Goal: Book appointment/travel/reservation

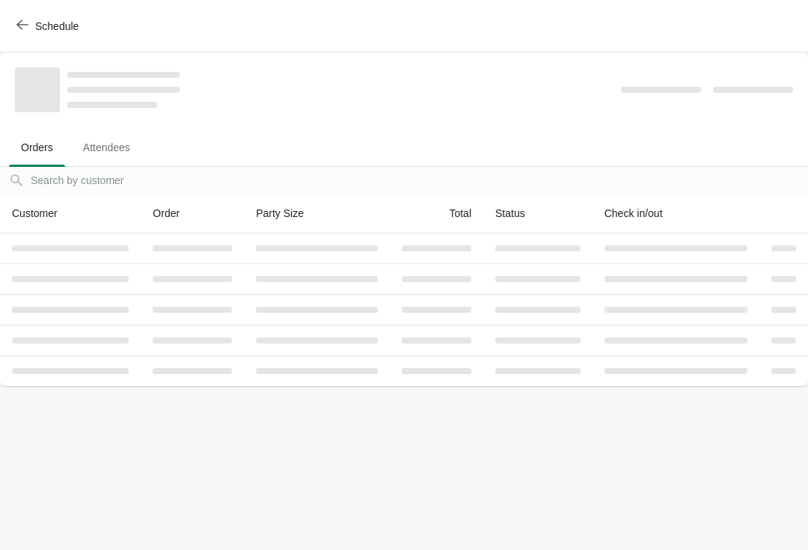
click at [47, 16] on button "Schedule" at bounding box center [48, 26] width 83 height 27
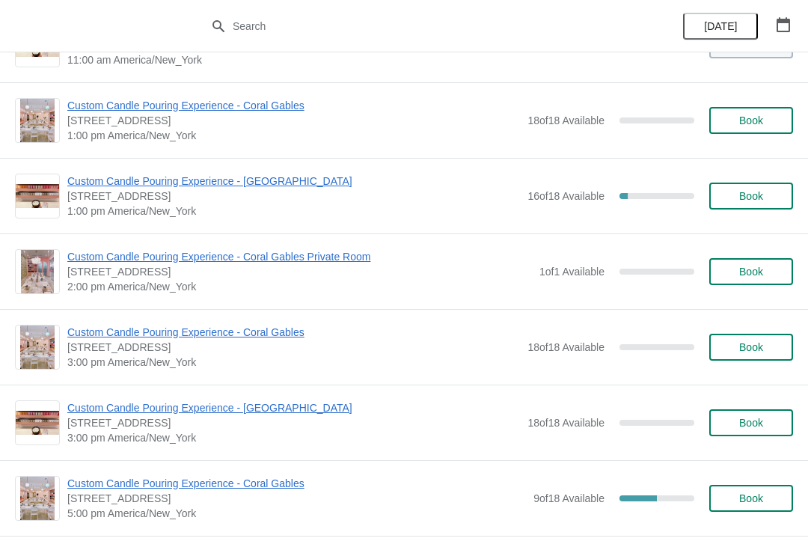
scroll to position [252, 0]
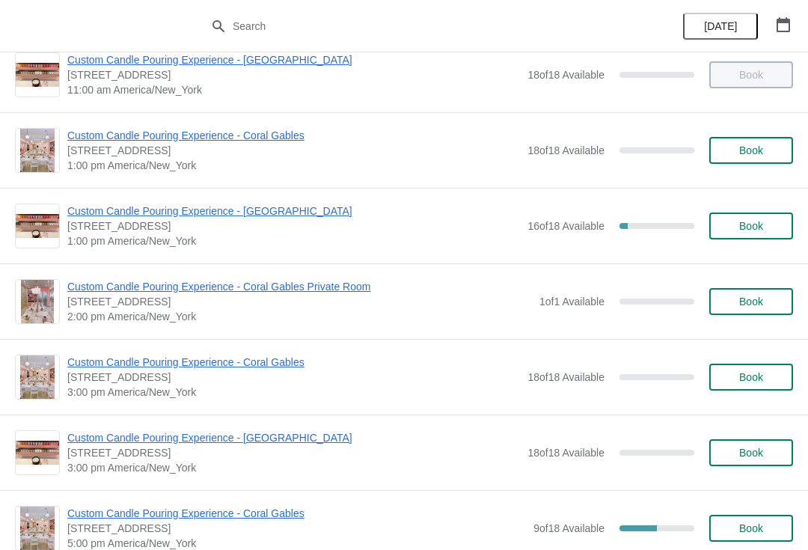
click at [264, 215] on span "Custom Candle Pouring Experience - [GEOGRAPHIC_DATA]" at bounding box center [293, 210] width 453 height 15
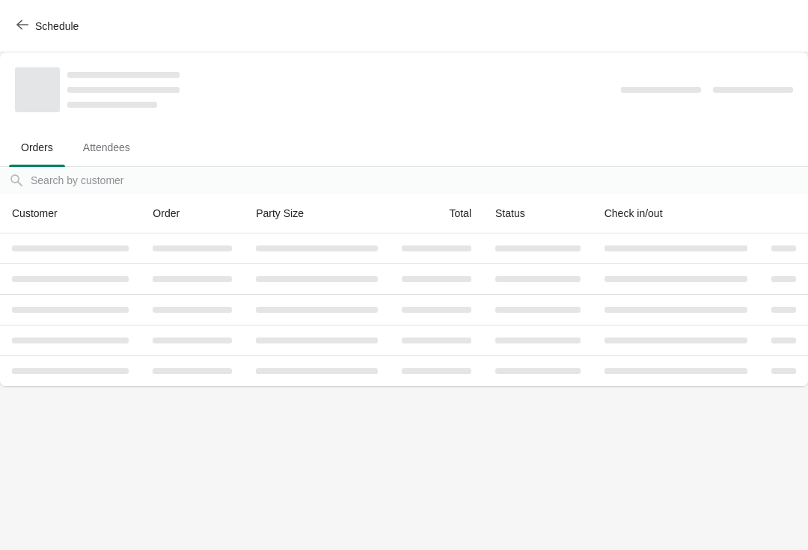
scroll to position [0, 0]
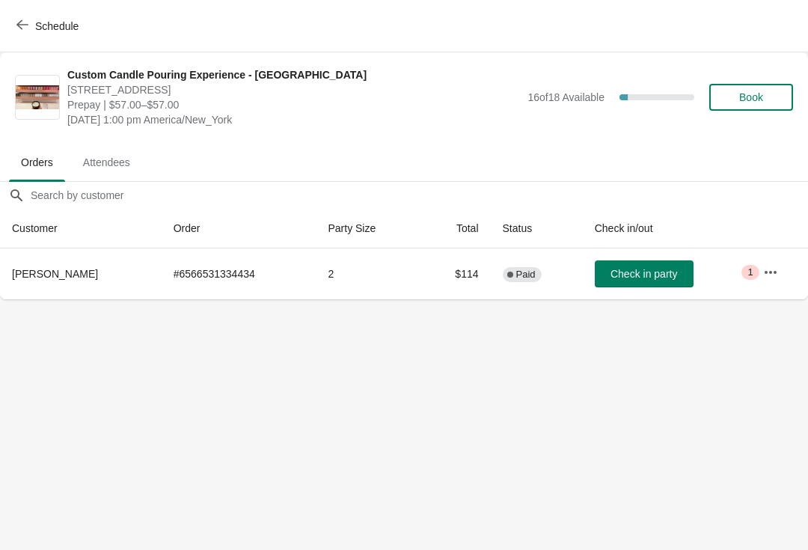
click at [744, 91] on span "Book" at bounding box center [751, 97] width 24 height 12
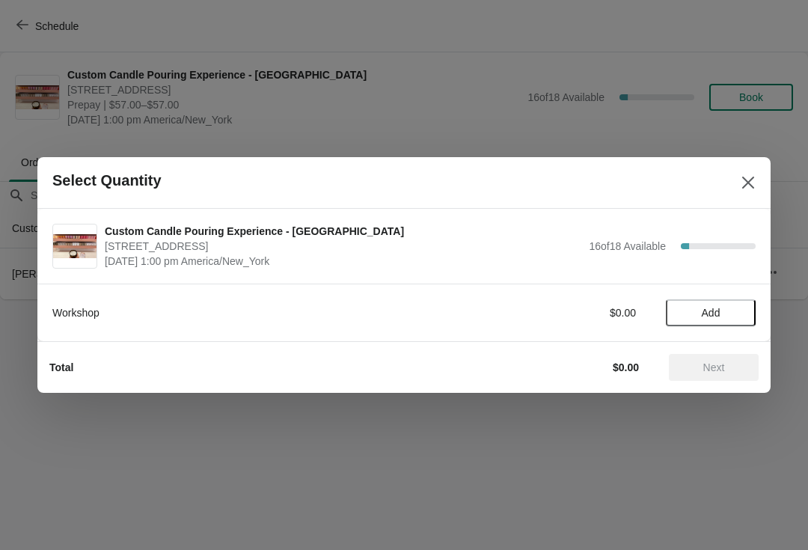
click at [715, 303] on button "Add" at bounding box center [711, 312] width 90 height 27
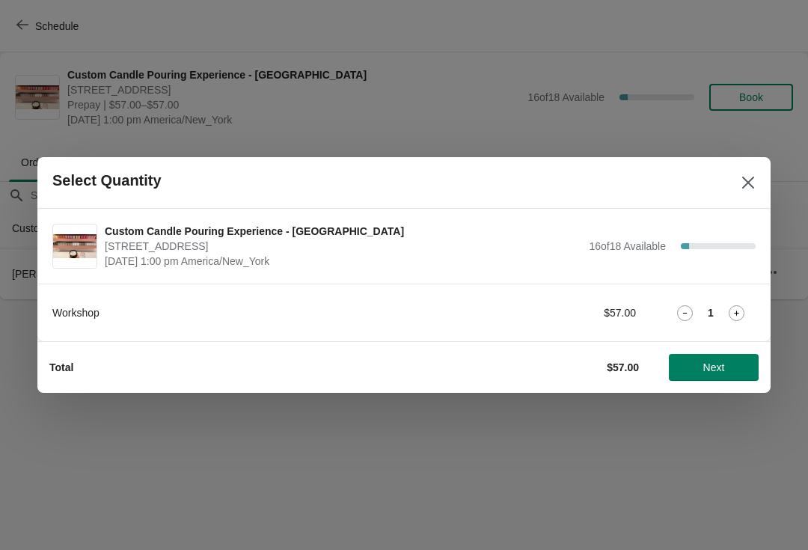
click at [732, 305] on icon at bounding box center [737, 313] width 16 height 16
click at [721, 361] on span "Next" at bounding box center [714, 367] width 22 height 12
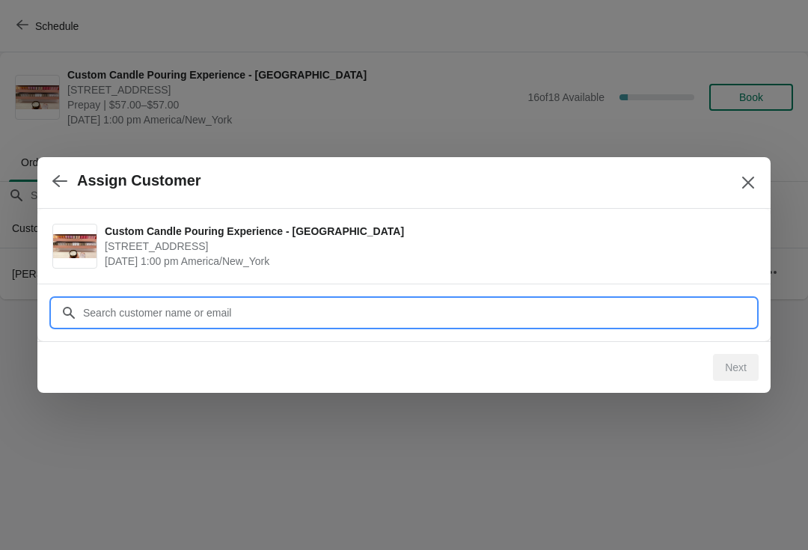
click at [221, 305] on input "Customer" at bounding box center [418, 312] width 673 height 27
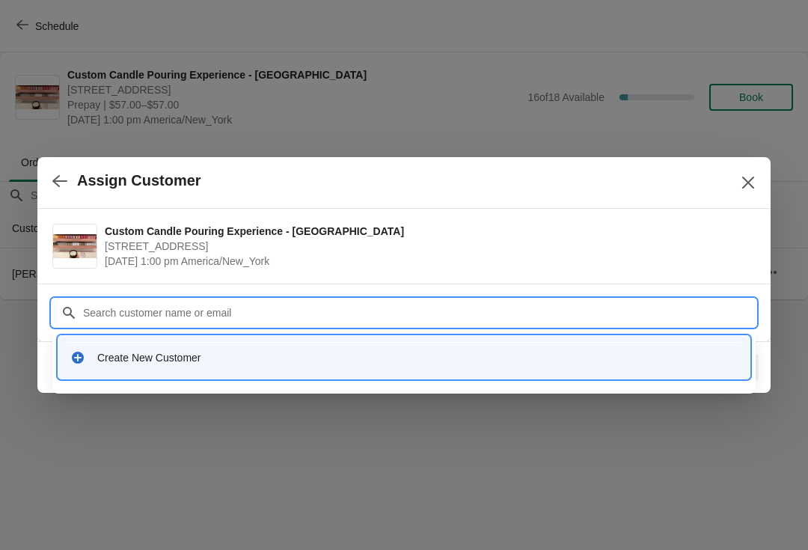
click at [215, 358] on div "Create New Customer" at bounding box center [417, 357] width 640 height 15
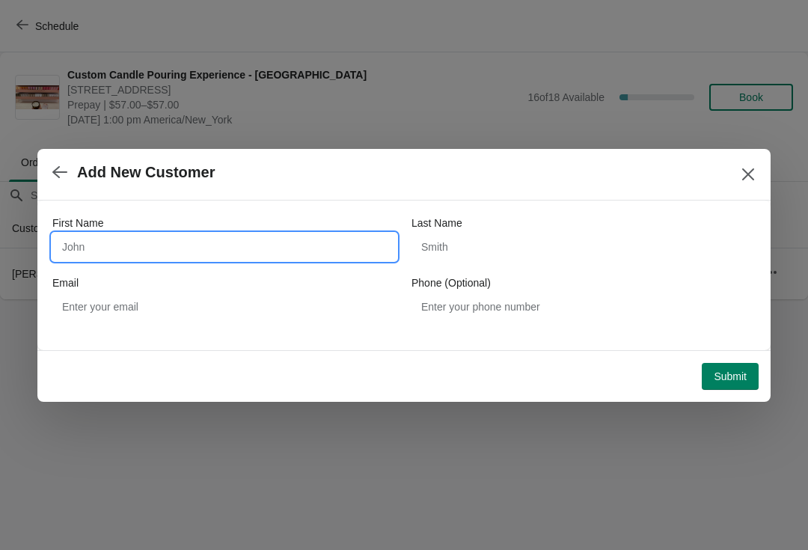
click at [287, 238] on input "First Name" at bounding box center [224, 246] width 344 height 27
type input "Zahara"
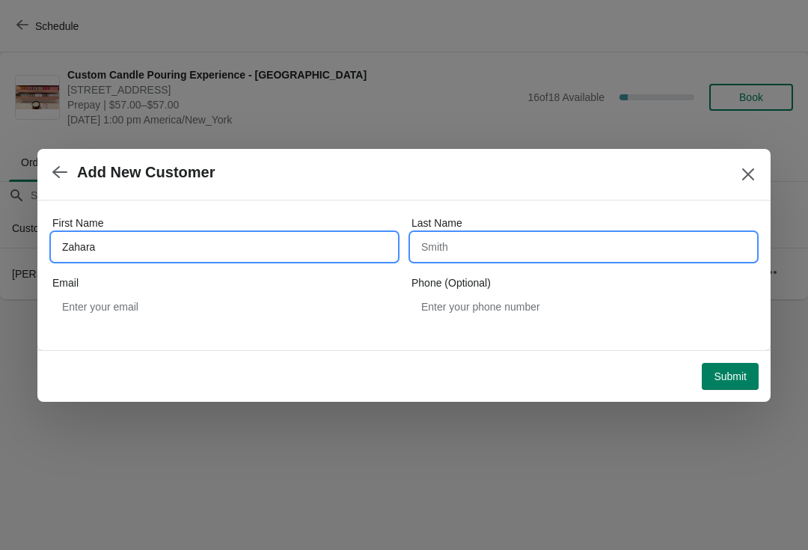
click at [495, 249] on input "Last Name" at bounding box center [583, 246] width 344 height 27
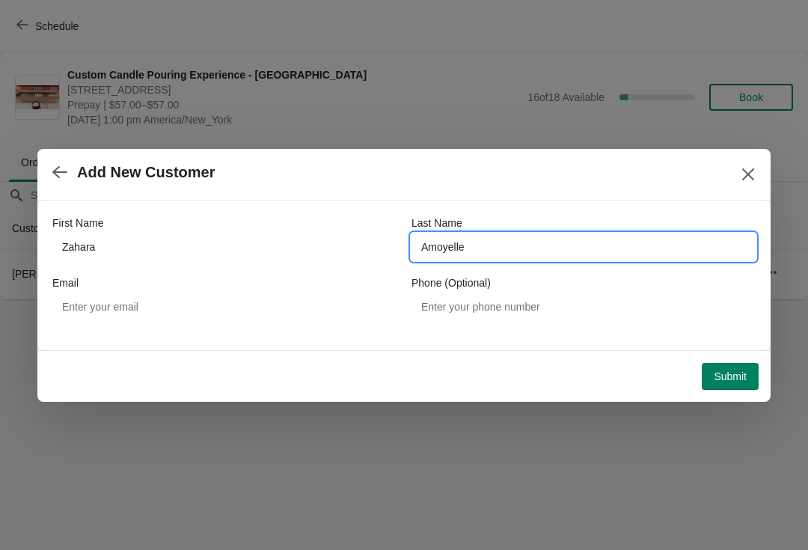
type input "Amoyelle"
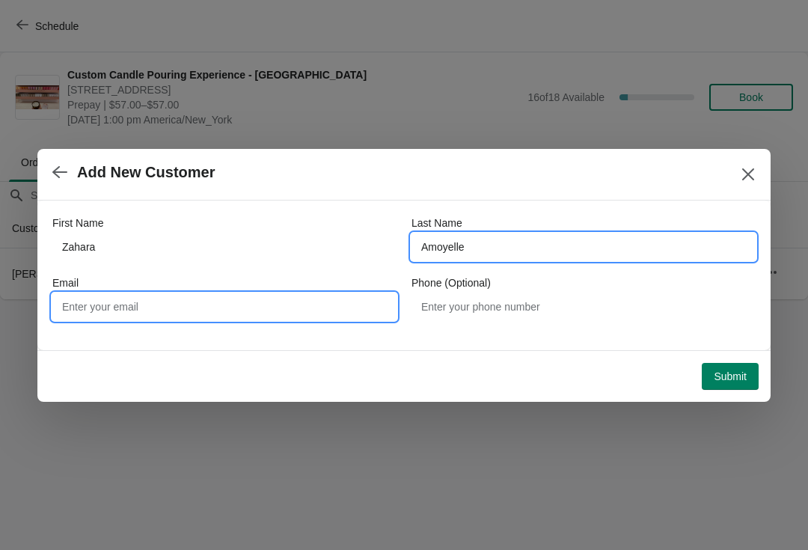
click at [308, 319] on input "Email" at bounding box center [224, 306] width 344 height 27
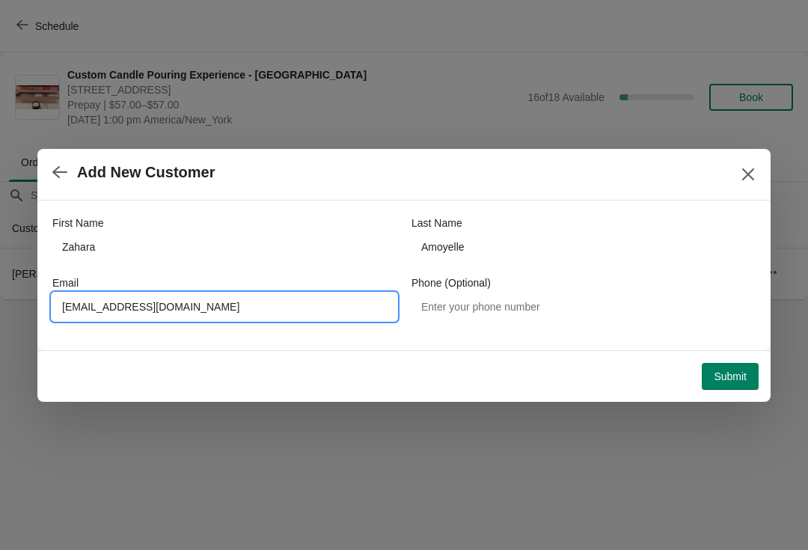
type input "[EMAIL_ADDRESS][DOMAIN_NAME]"
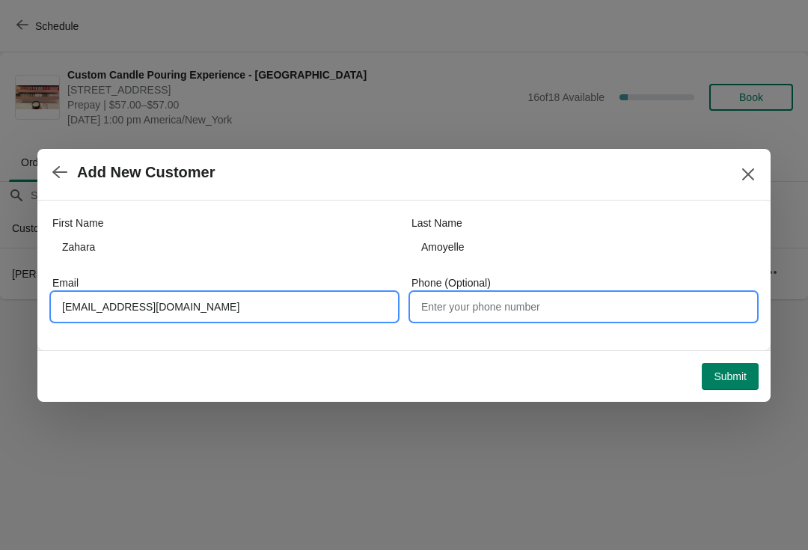
click at [558, 313] on input "Phone (Optional)" at bounding box center [583, 306] width 344 height 27
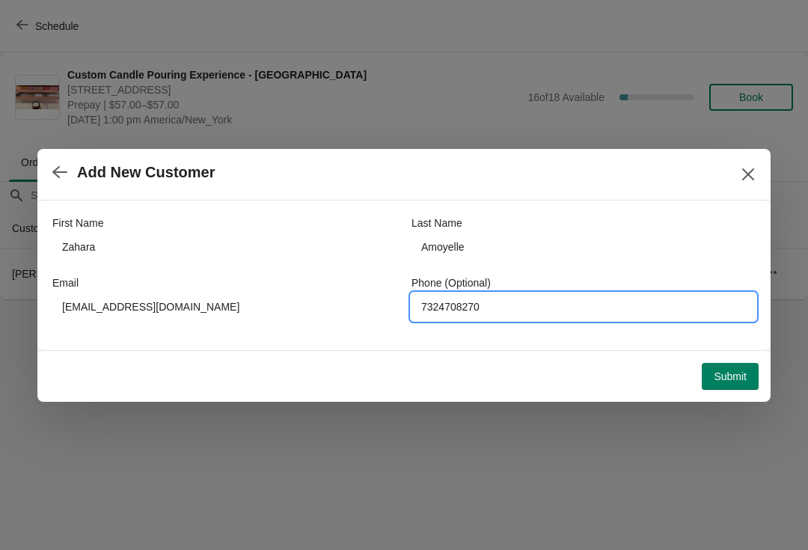
type input "7324708270"
click at [610, 189] on div "Add New Customer" at bounding box center [403, 175] width 733 height 52
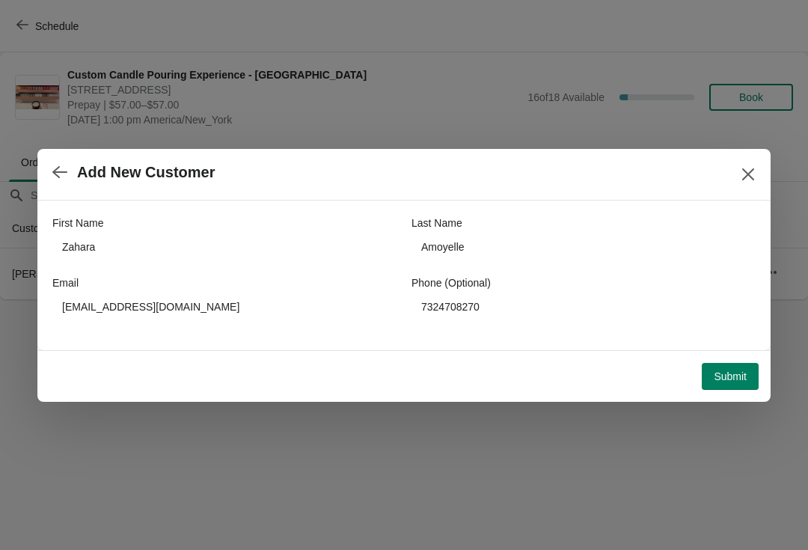
click at [735, 379] on span "Submit" at bounding box center [730, 376] width 33 height 12
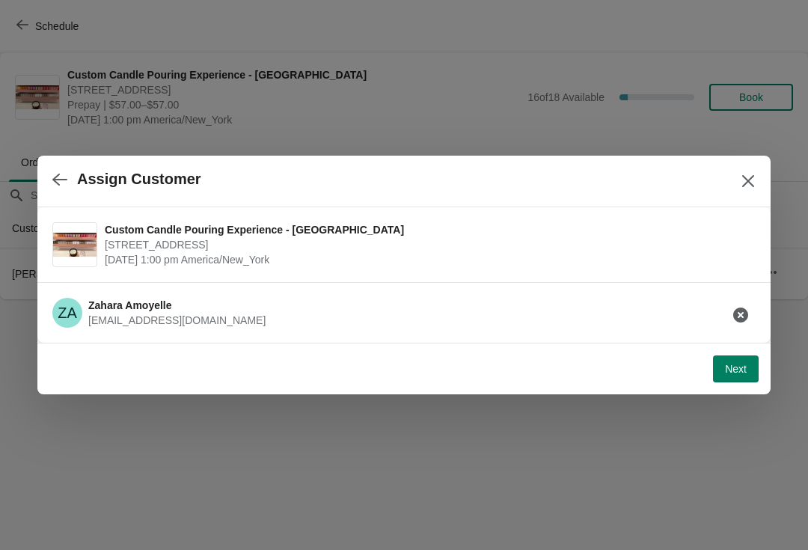
click at [739, 373] on span "Next" at bounding box center [736, 369] width 22 height 12
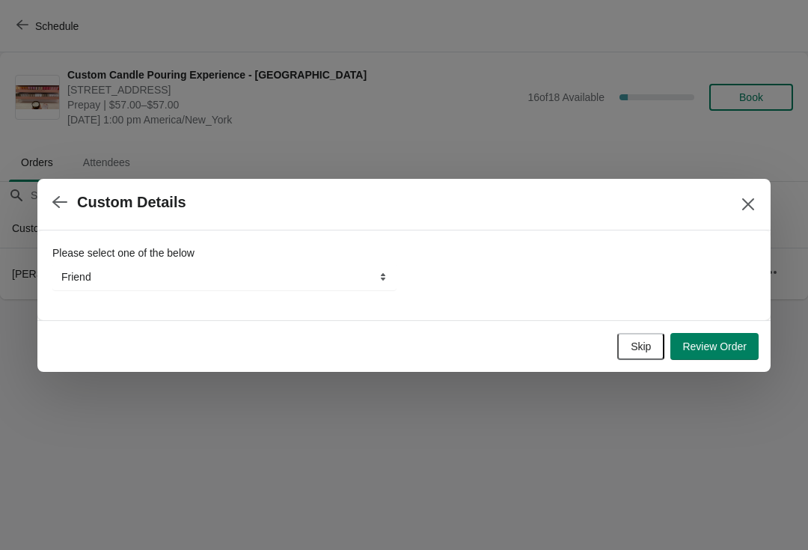
click at [365, 268] on select "Friend Instagram Google Walk-by Attended an event Tiktok Yelp" at bounding box center [224, 276] width 344 height 27
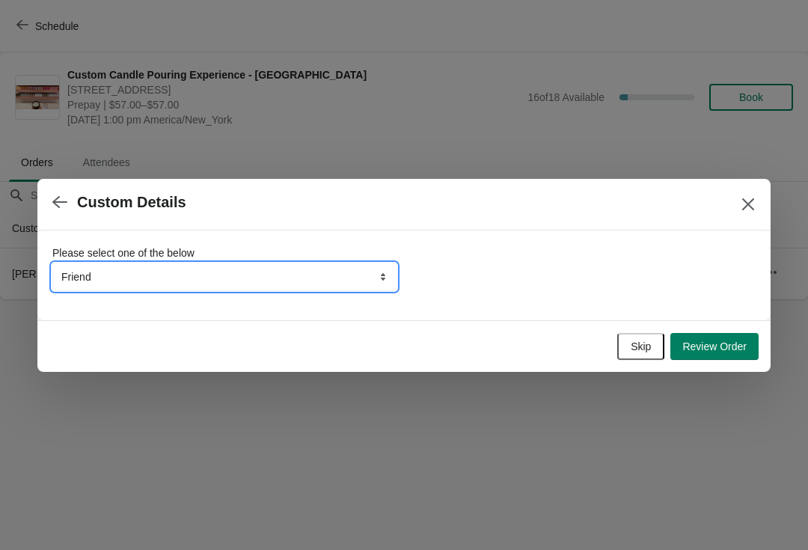
select select "Google"
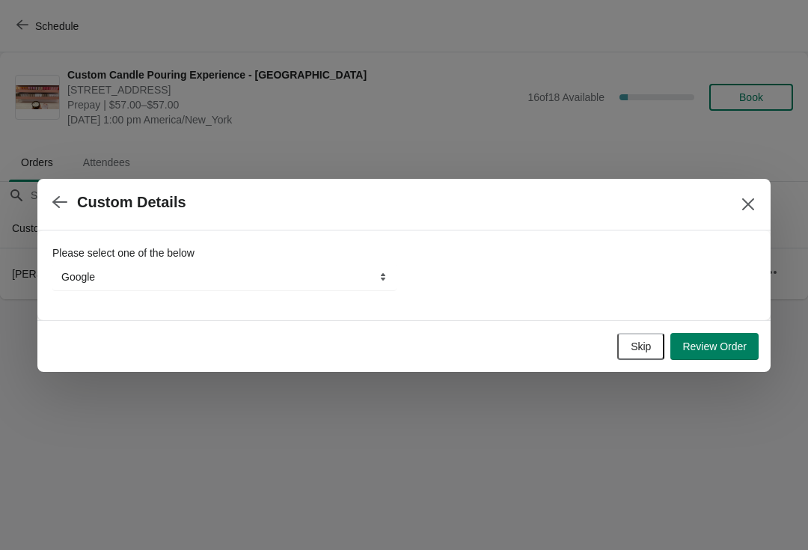
click at [719, 343] on span "Review Order" at bounding box center [714, 346] width 64 height 12
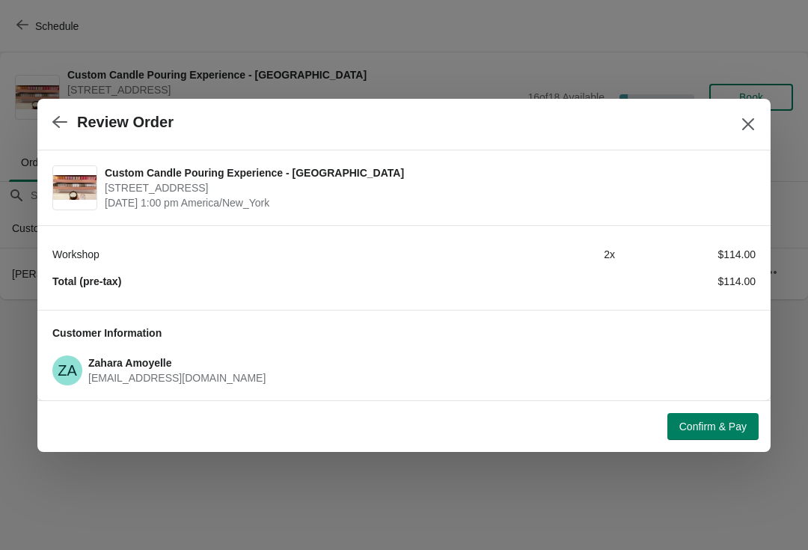
click at [735, 426] on span "Confirm & Pay" at bounding box center [712, 426] width 67 height 12
